Goal: Communication & Community: Participate in discussion

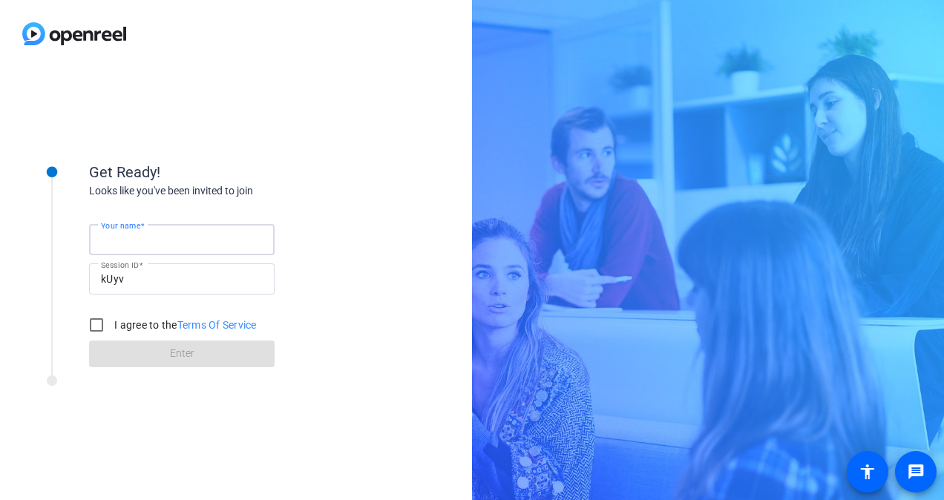
click at [223, 238] on input "Your name" at bounding box center [182, 240] width 162 height 18
type input "[PERSON_NAME]"
click at [98, 322] on input "I agree to the Terms Of Service" at bounding box center [97, 325] width 30 height 30
checkbox input "true"
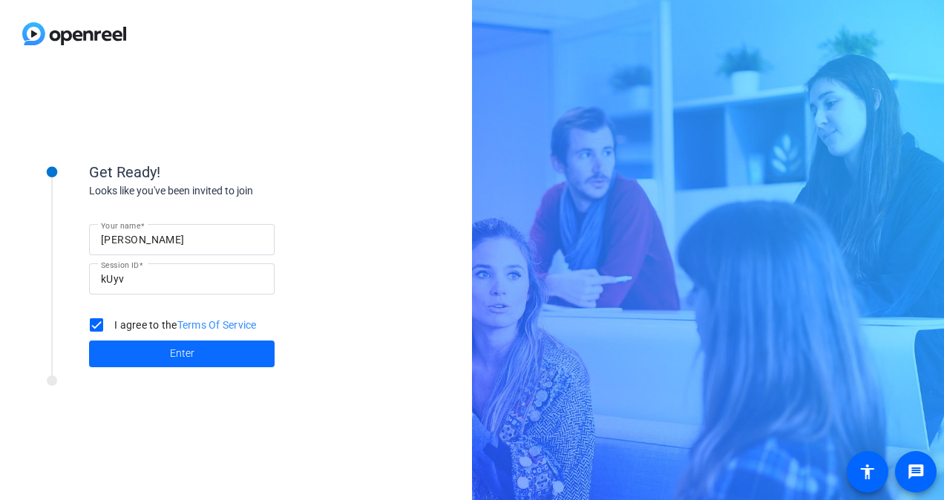
click at [147, 345] on span at bounding box center [181, 354] width 185 height 36
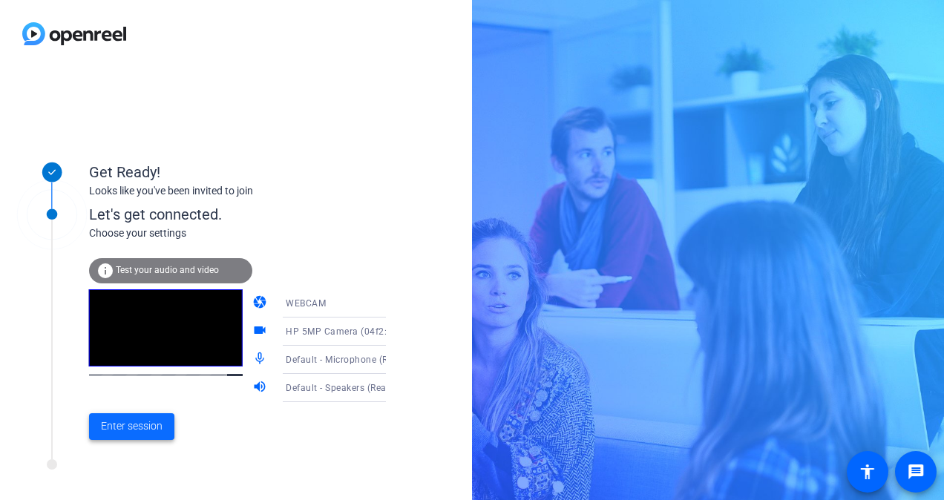
click at [131, 427] on span "Enter session" at bounding box center [132, 426] width 62 height 16
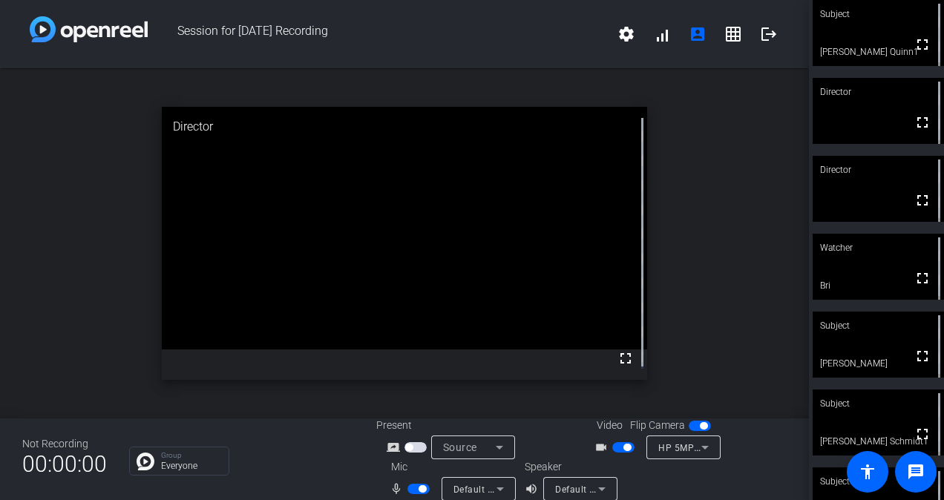
drag, startPoint x: 913, startPoint y: 51, endPoint x: 916, endPoint y: 106, distance: 55.0
click at [913, 51] on mat-icon "fullscreen" at bounding box center [922, 45] width 18 height 18
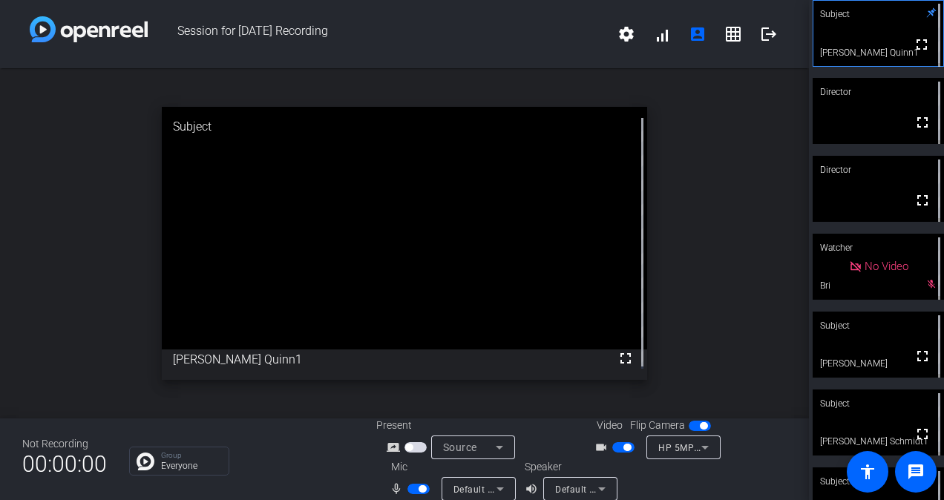
click at [732, 158] on div "open_in_new Subject fullscreen [PERSON_NAME] Quinn1" at bounding box center [404, 243] width 809 height 350
click at [724, 39] on mat-icon "grid_on" at bounding box center [733, 34] width 18 height 18
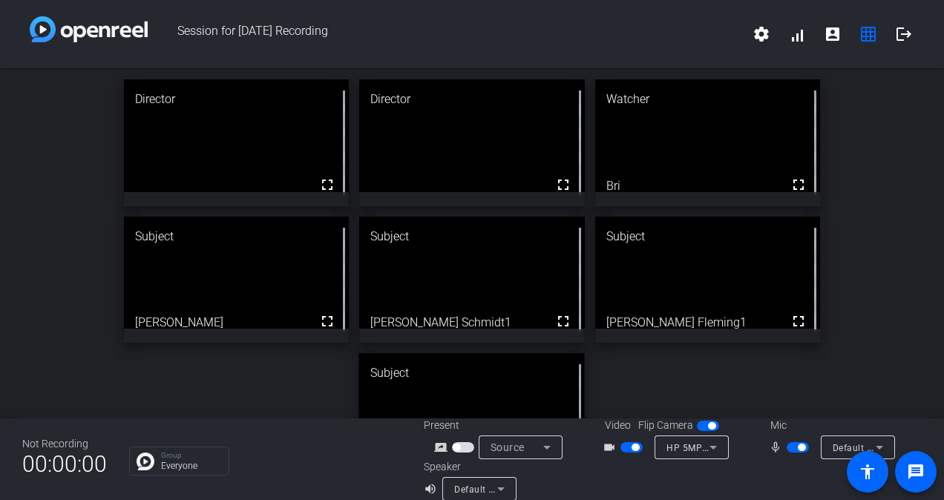
drag, startPoint x: 378, startPoint y: 415, endPoint x: 444, endPoint y: 378, distance: 75.1
click at [325, 461] on div "Group Everyone" at bounding box center [265, 461] width 272 height 29
click at [455, 446] on span "button" at bounding box center [455, 447] width 7 height 7
click at [826, 36] on mat-icon "account_box" at bounding box center [832, 34] width 18 height 18
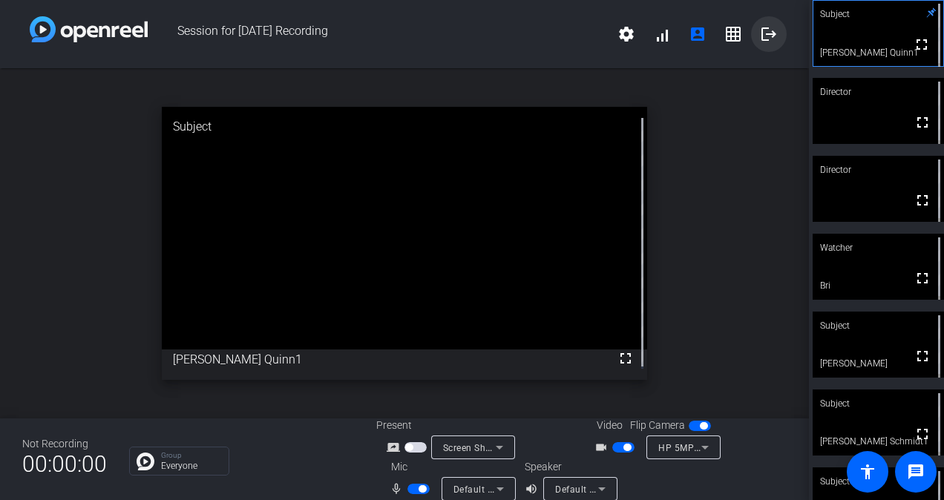
click at [763, 33] on mat-icon "logout" at bounding box center [769, 34] width 18 height 18
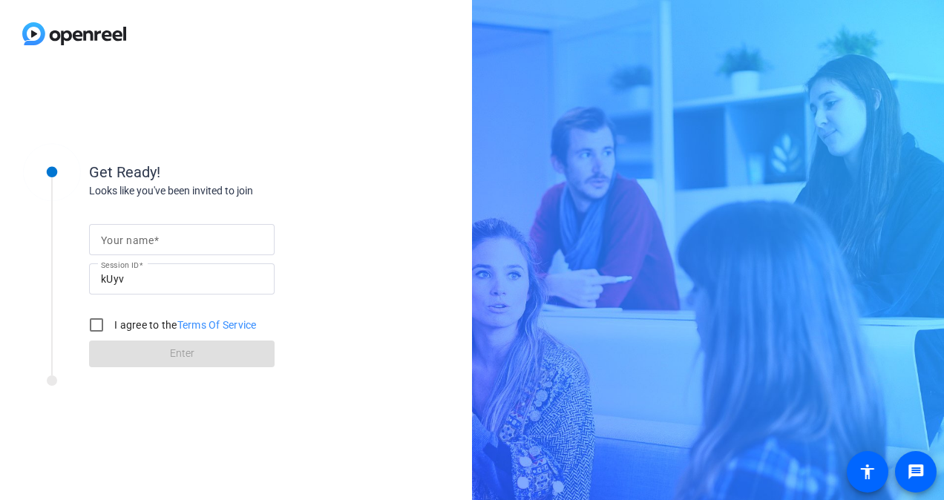
click at [154, 234] on span at bounding box center [156, 240] width 5 height 12
click at [154, 233] on input "Your name" at bounding box center [182, 240] width 162 height 18
drag, startPoint x: 0, startPoint y: 0, endPoint x: 154, endPoint y: 233, distance: 279.4
click at [154, 233] on input "Your name" at bounding box center [182, 240] width 162 height 18
type input "[PERSON_NAME]"
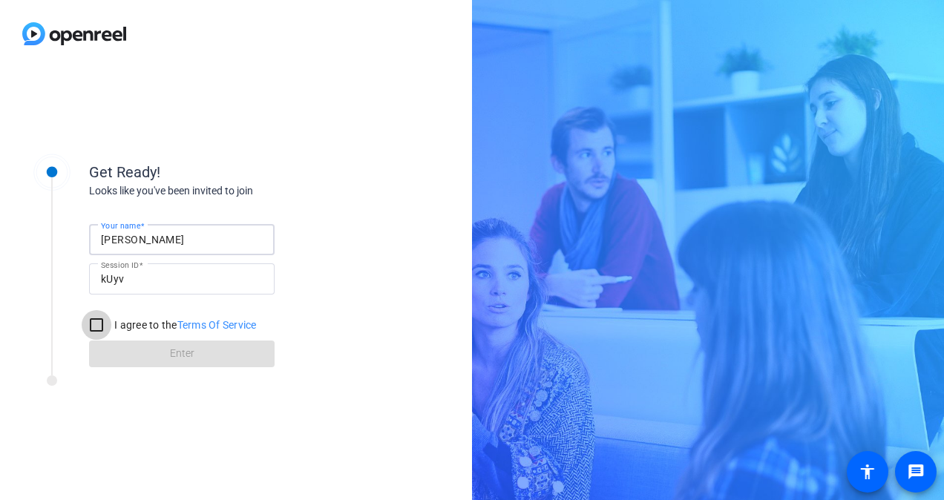
click at [96, 326] on input "I agree to the Terms Of Service" at bounding box center [97, 325] width 30 height 30
checkbox input "true"
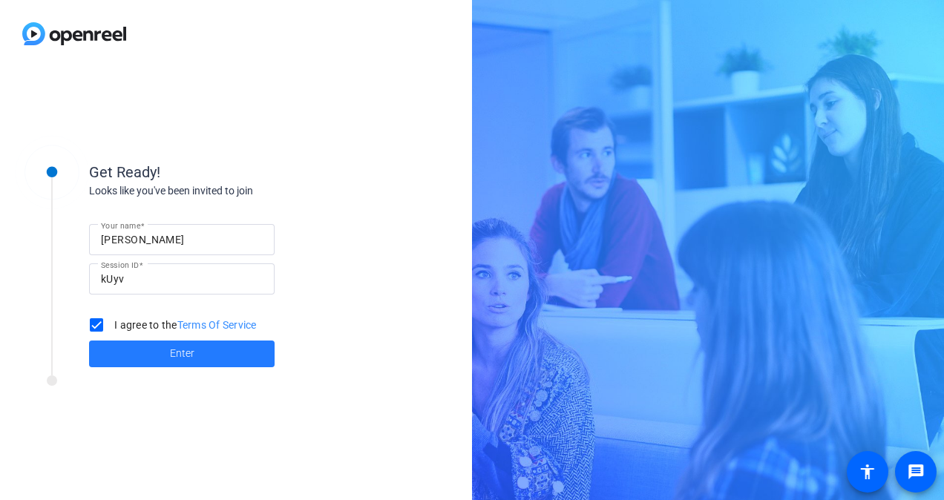
click at [148, 347] on span at bounding box center [181, 354] width 185 height 36
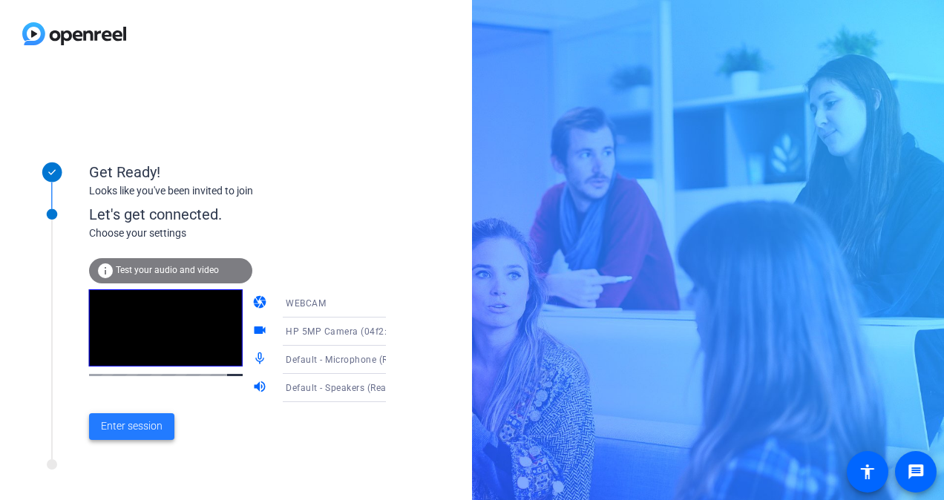
click at [130, 430] on span "Enter session" at bounding box center [132, 426] width 62 height 16
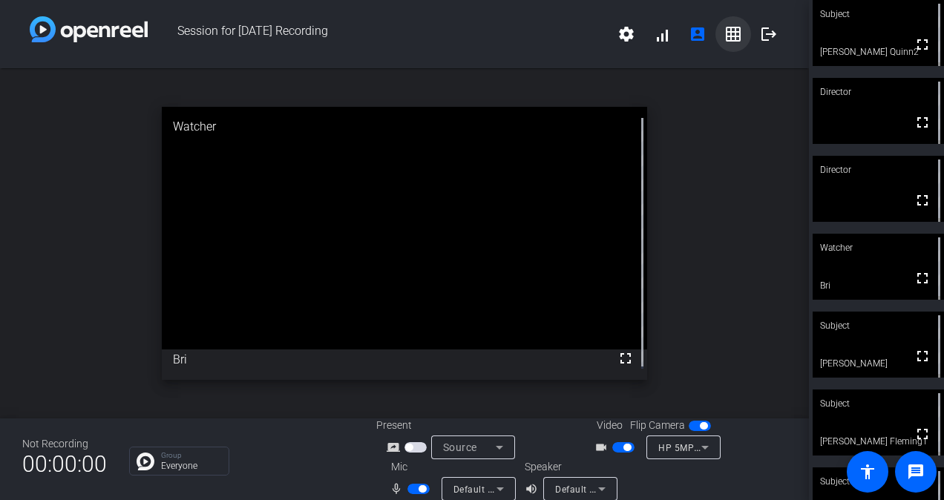
click at [729, 39] on mat-icon "grid_on" at bounding box center [733, 34] width 18 height 18
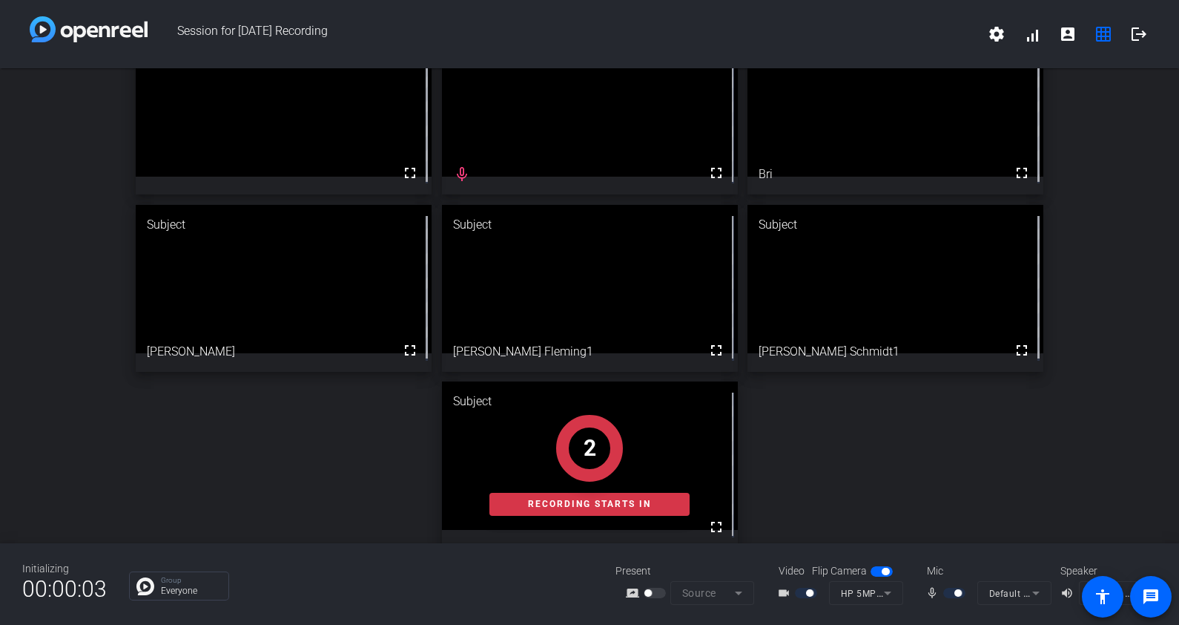
scroll to position [52, 0]
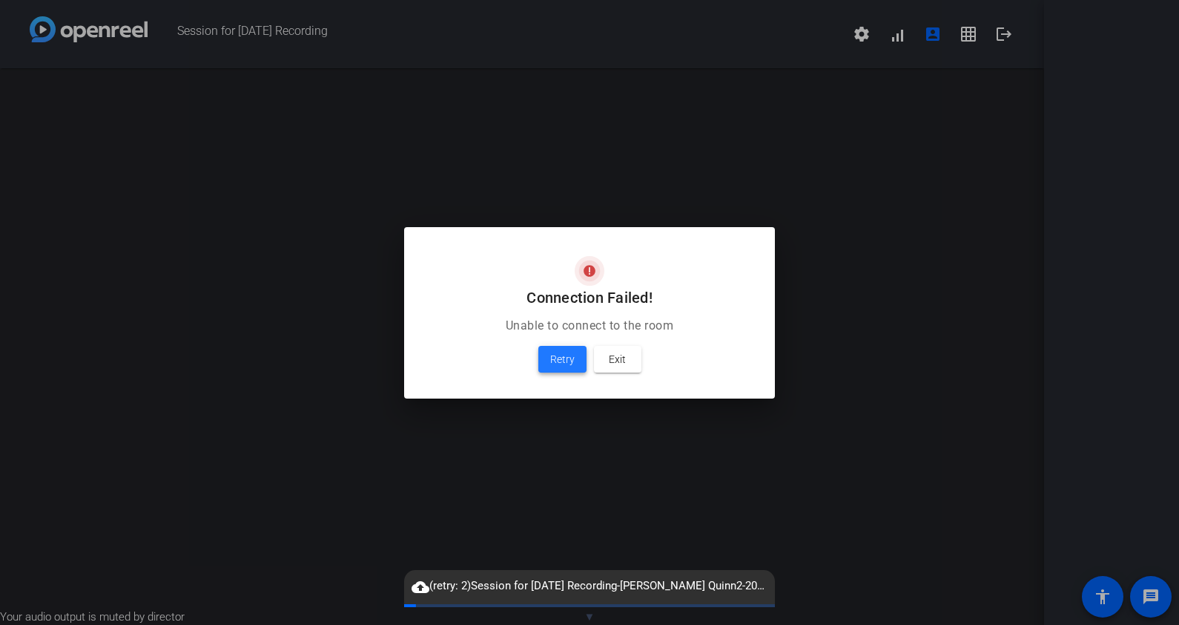
click at [557, 362] on span "Retry" at bounding box center [562, 359] width 24 height 18
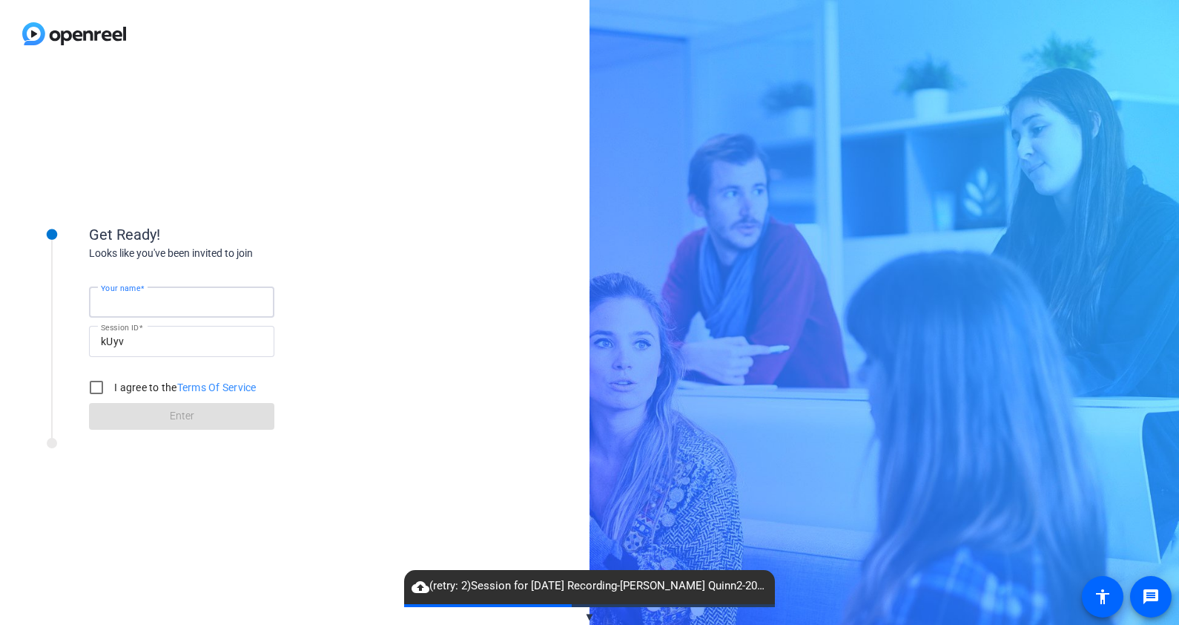
click at [230, 297] on input "Your name" at bounding box center [182, 302] width 162 height 18
type input "[PERSON_NAME]"
click at [94, 387] on input "I agree to the Terms Of Service" at bounding box center [97, 387] width 30 height 30
checkbox input "true"
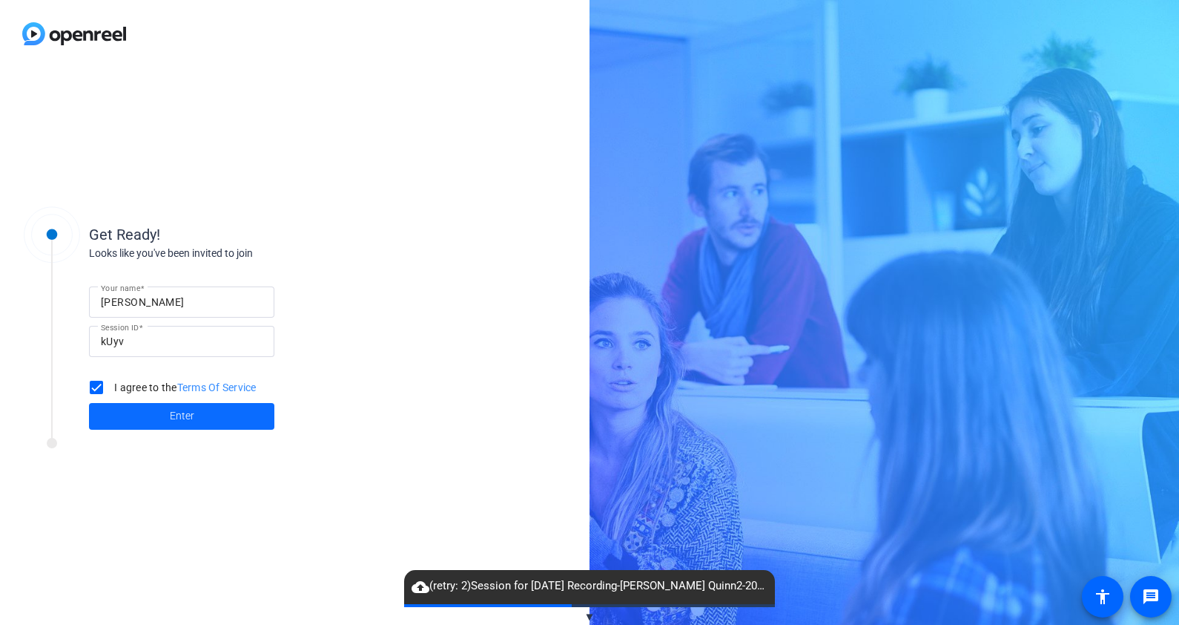
click at [159, 421] on span at bounding box center [181, 416] width 185 height 36
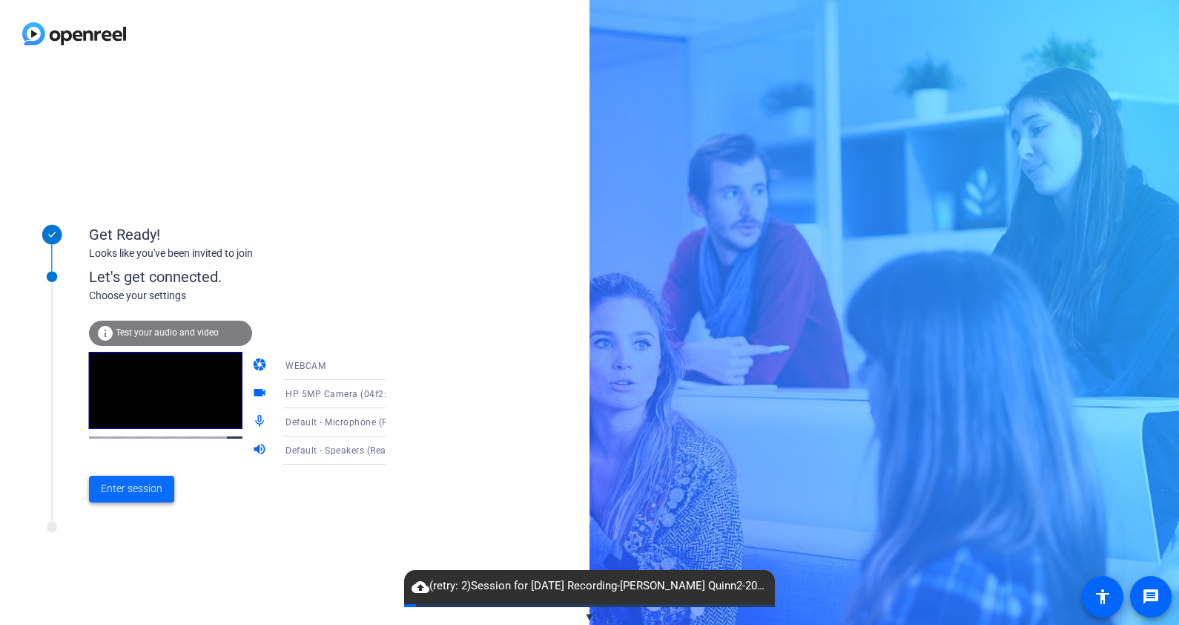
click at [129, 490] on span "Enter session" at bounding box center [132, 489] width 62 height 16
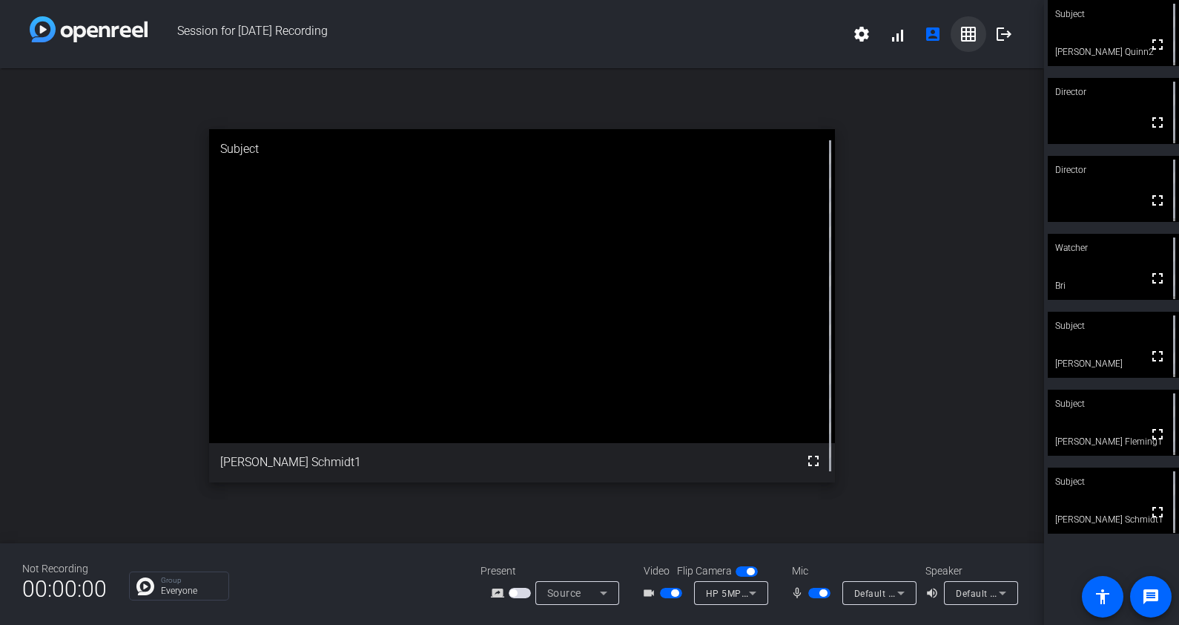
click at [968, 37] on mat-icon "grid_on" at bounding box center [969, 34] width 18 height 18
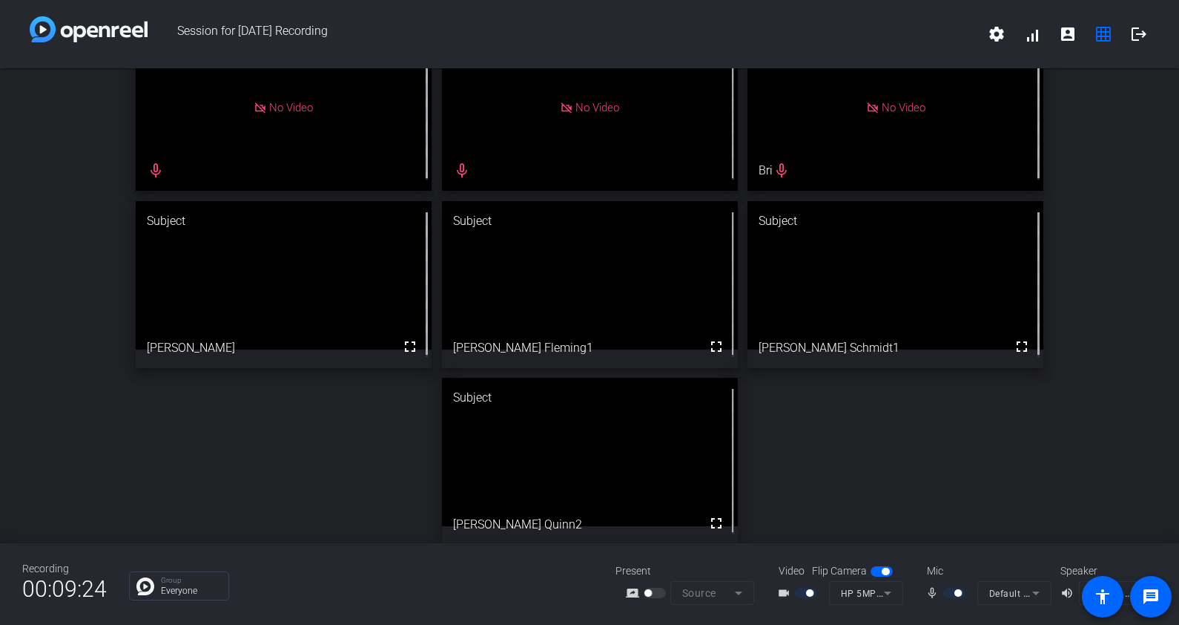
scroll to position [56, 0]
